Goal: Task Accomplishment & Management: Manage account settings

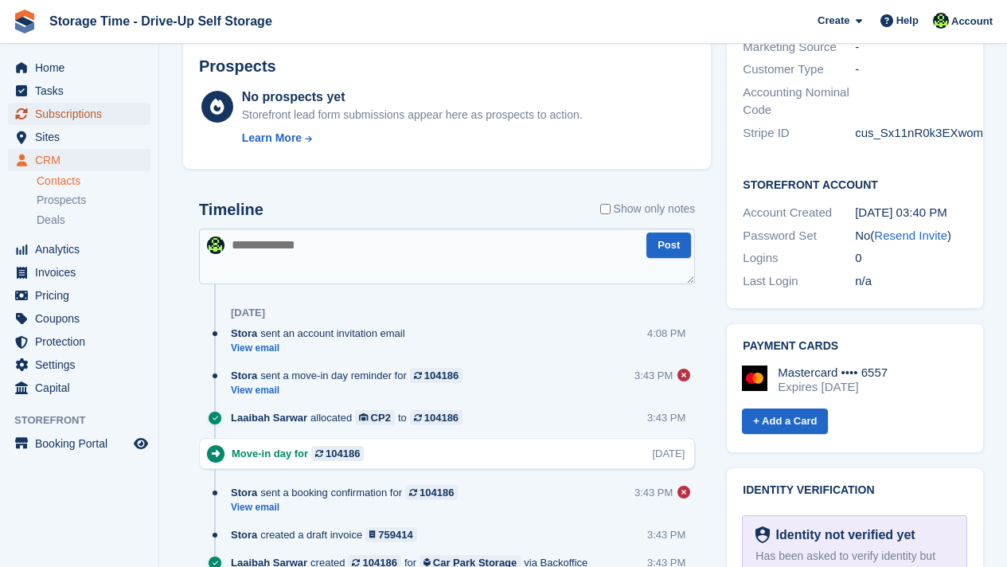
click at [49, 112] on span "Subscriptions" at bounding box center [82, 114] width 95 height 22
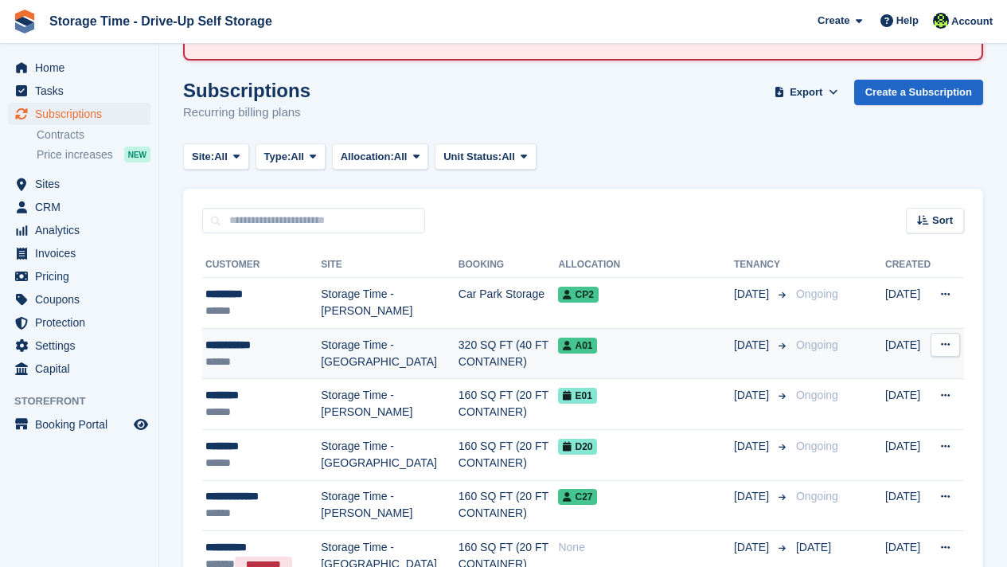
scroll to position [127, 0]
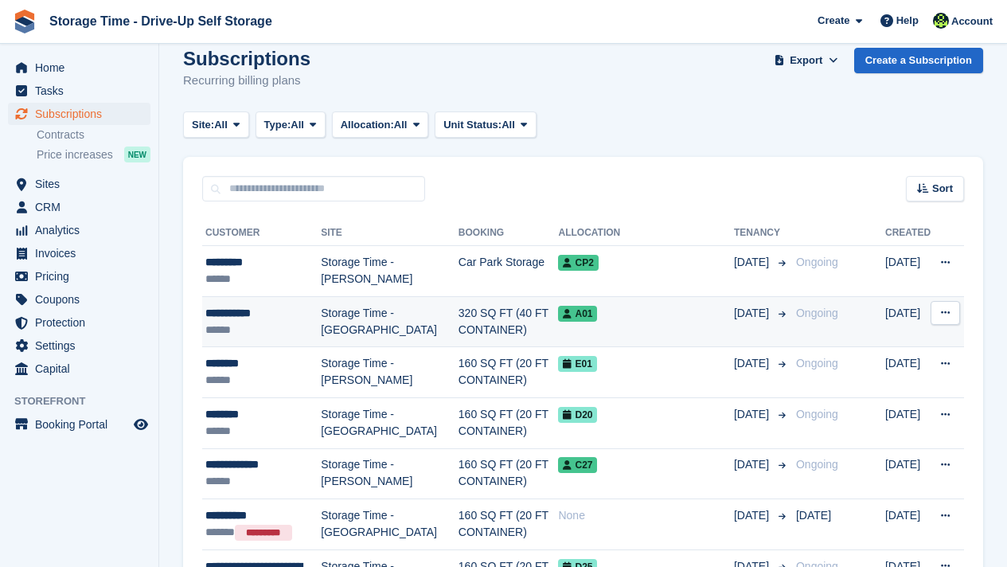
click at [286, 310] on div "**********" at bounding box center [262, 313] width 115 height 17
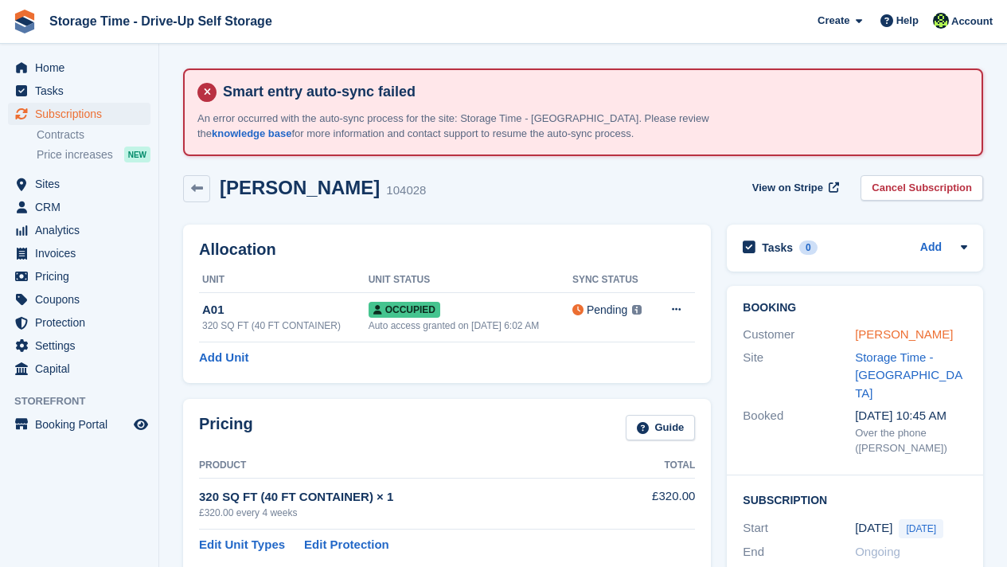
click at [873, 337] on link "[PERSON_NAME]" at bounding box center [904, 334] width 98 height 14
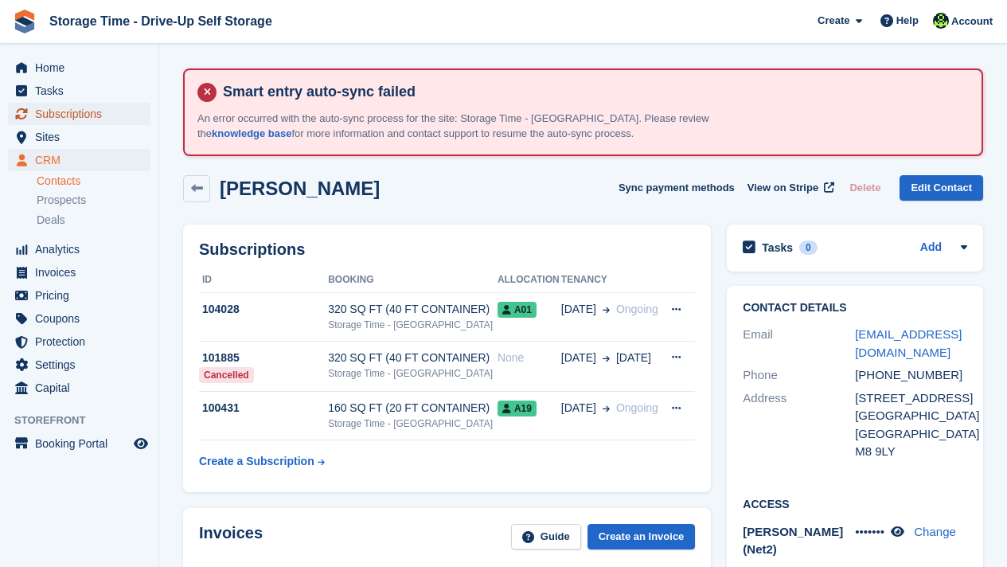
click at [76, 122] on span "Subscriptions" at bounding box center [82, 114] width 95 height 22
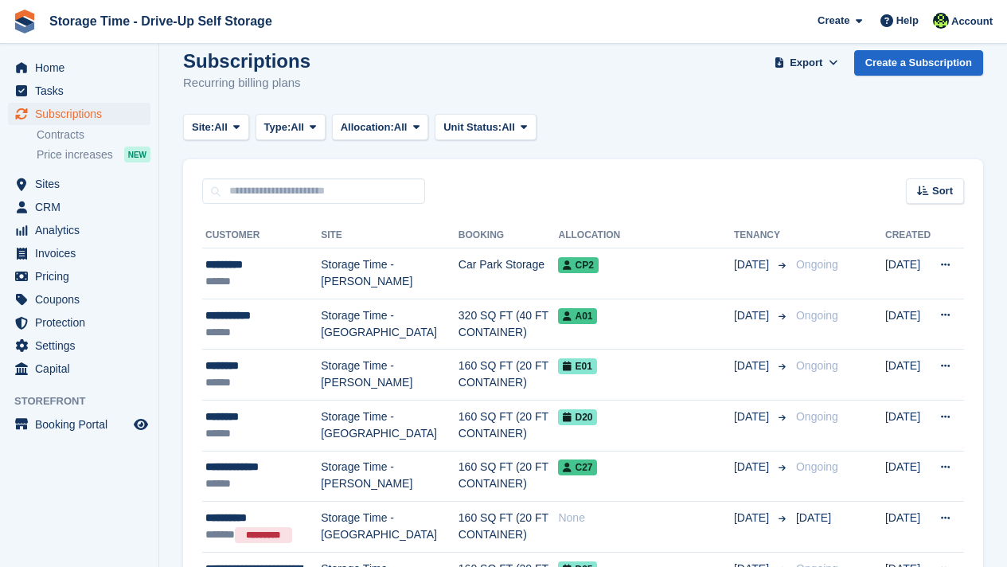
scroll to position [127, 0]
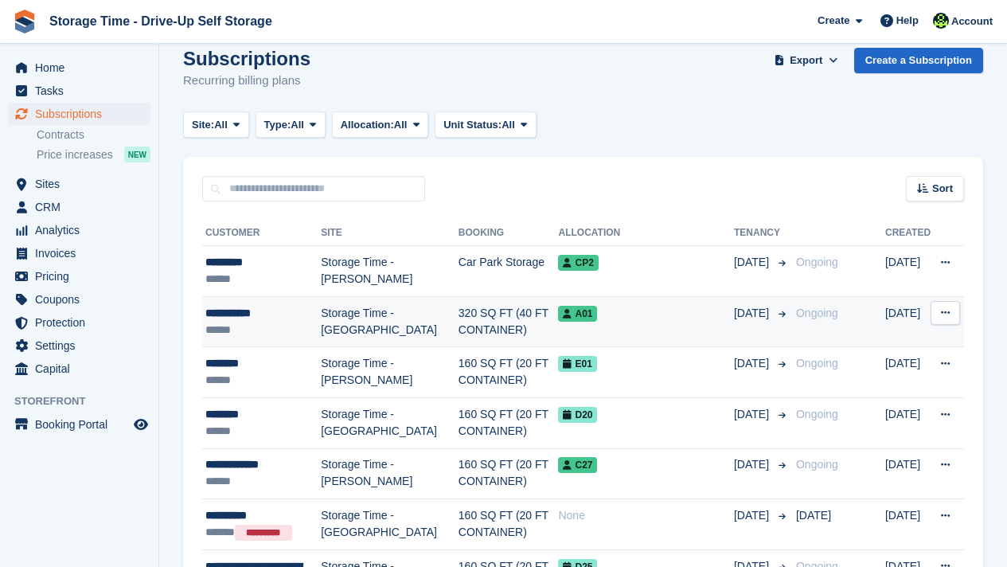
click at [292, 317] on div "**********" at bounding box center [262, 313] width 115 height 17
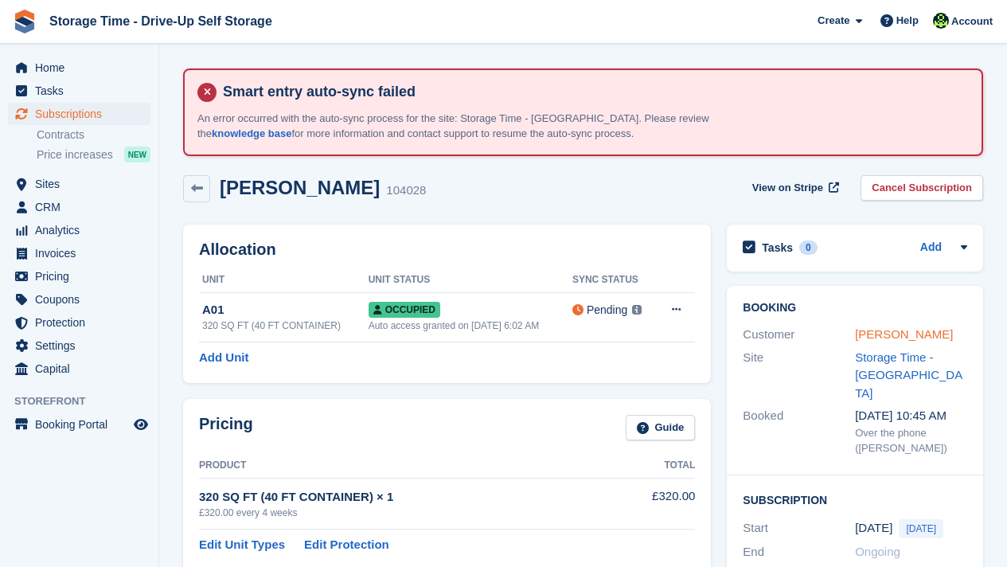
click at [876, 329] on link "[PERSON_NAME]" at bounding box center [904, 334] width 98 height 14
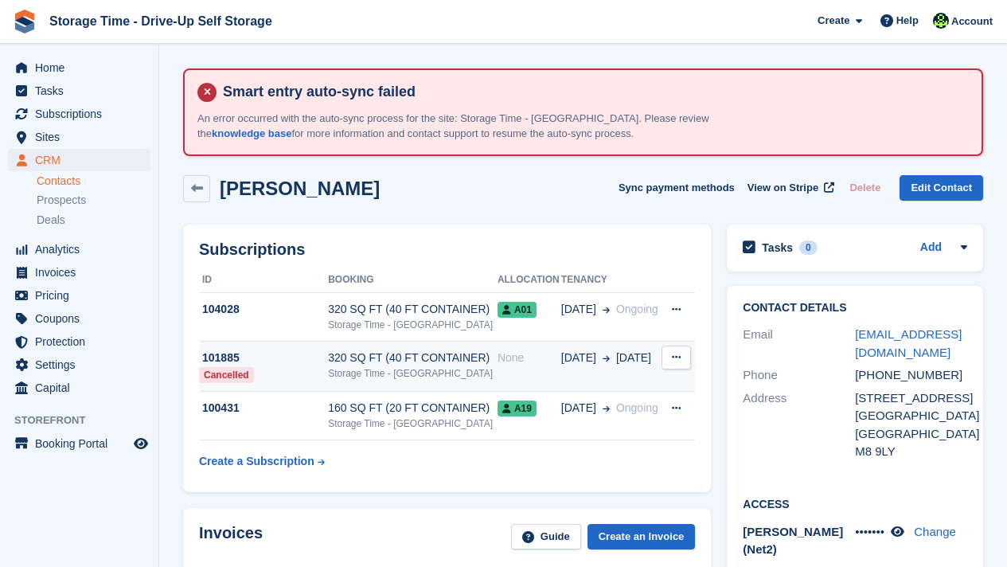
click at [381, 366] on div "Storage Time - [GEOGRAPHIC_DATA]" at bounding box center [413, 373] width 170 height 14
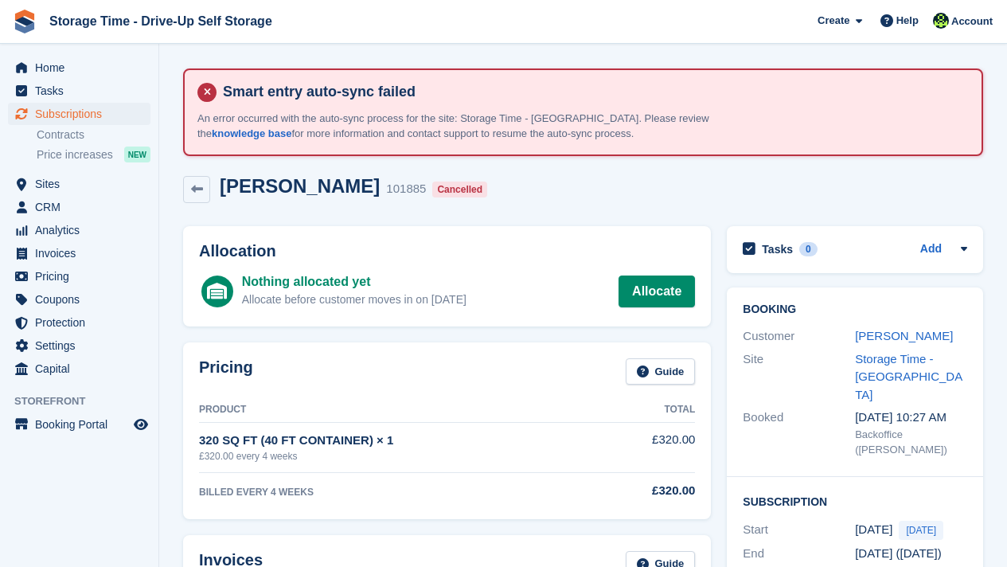
click at [891, 344] on div "[PERSON_NAME]" at bounding box center [911, 336] width 112 height 18
click at [883, 334] on link "[PERSON_NAME]" at bounding box center [904, 336] width 98 height 14
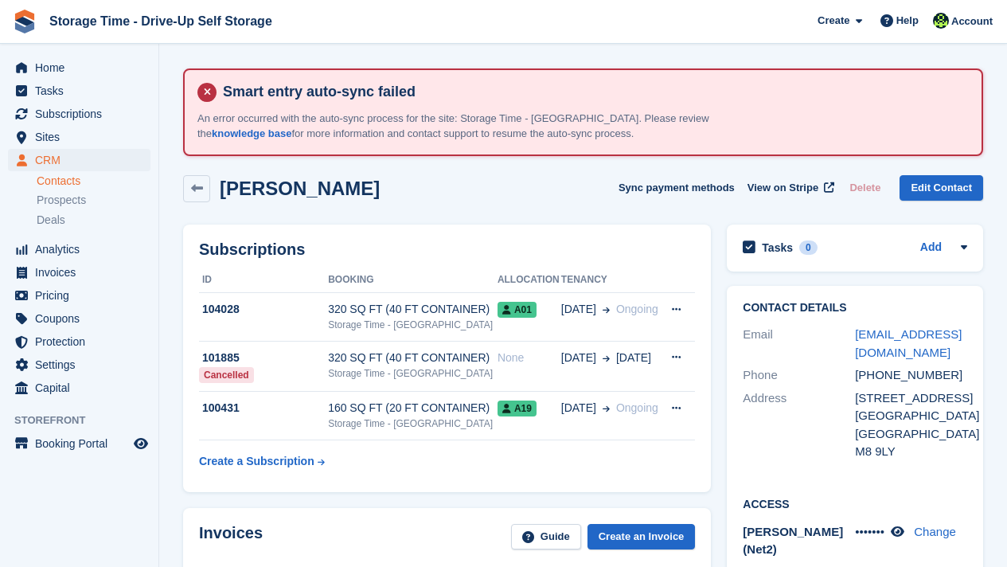
click at [439, 170] on div "[PERSON_NAME] Sync payment methods View on Stripe Delete Edit Contact" at bounding box center [583, 191] width 816 height 49
click at [121, 118] on span "Subscriptions" at bounding box center [82, 114] width 95 height 22
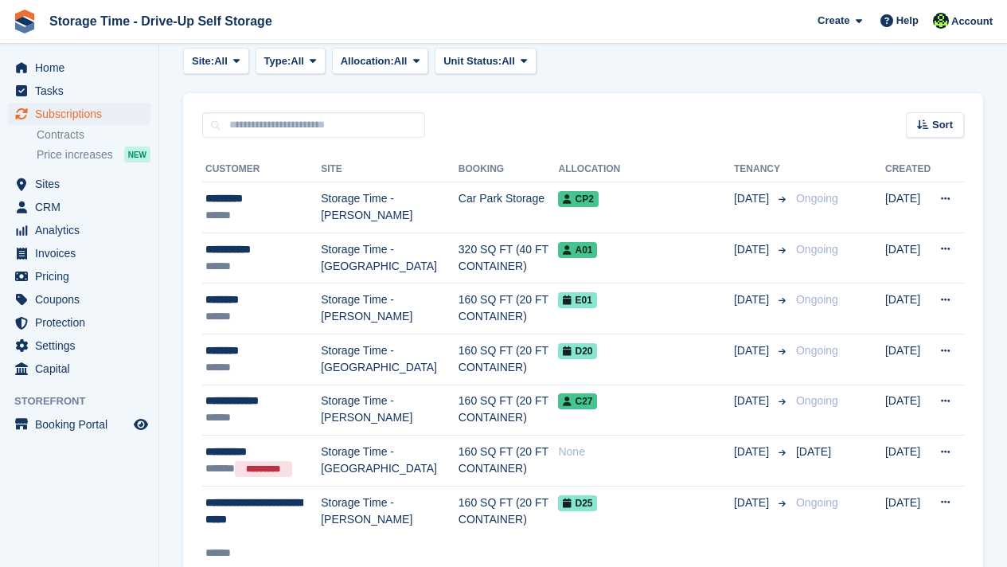
scroll to position [223, 0]
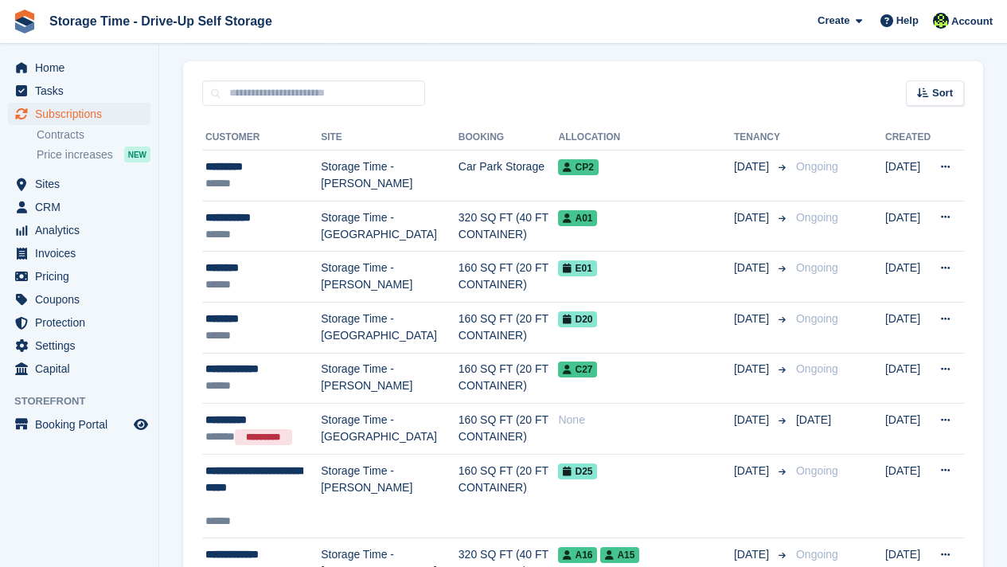
click at [107, 493] on aside "Home Tasks Subscriptions Subscriptions Subscriptions Contracts Price increases …" at bounding box center [79, 287] width 158 height 487
